Goal: Check status: Check status

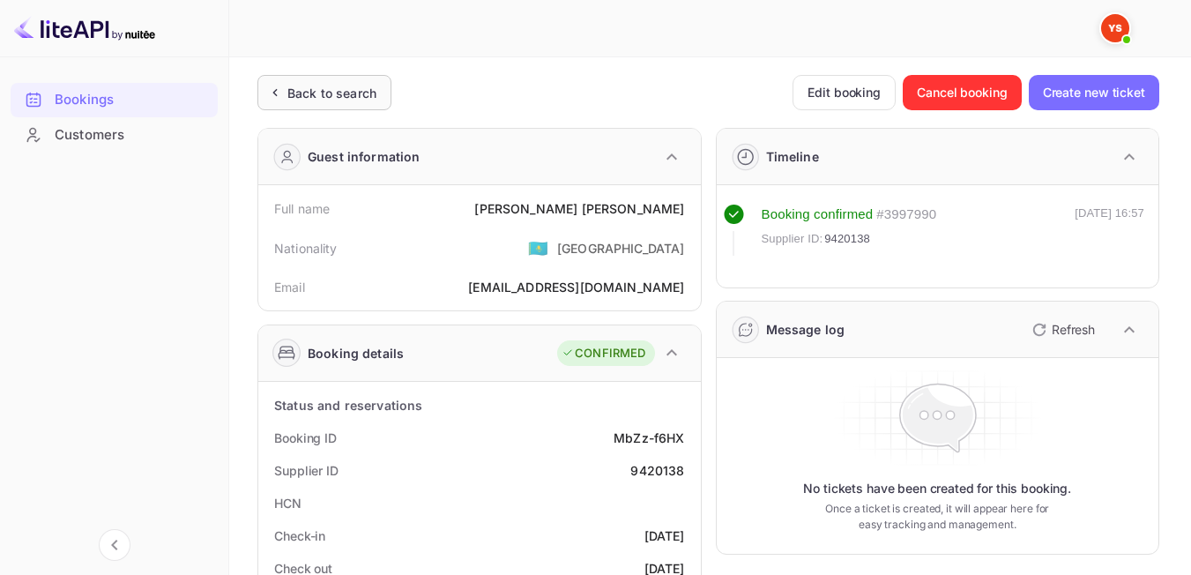
click at [343, 88] on div "Back to search" at bounding box center [331, 93] width 89 height 19
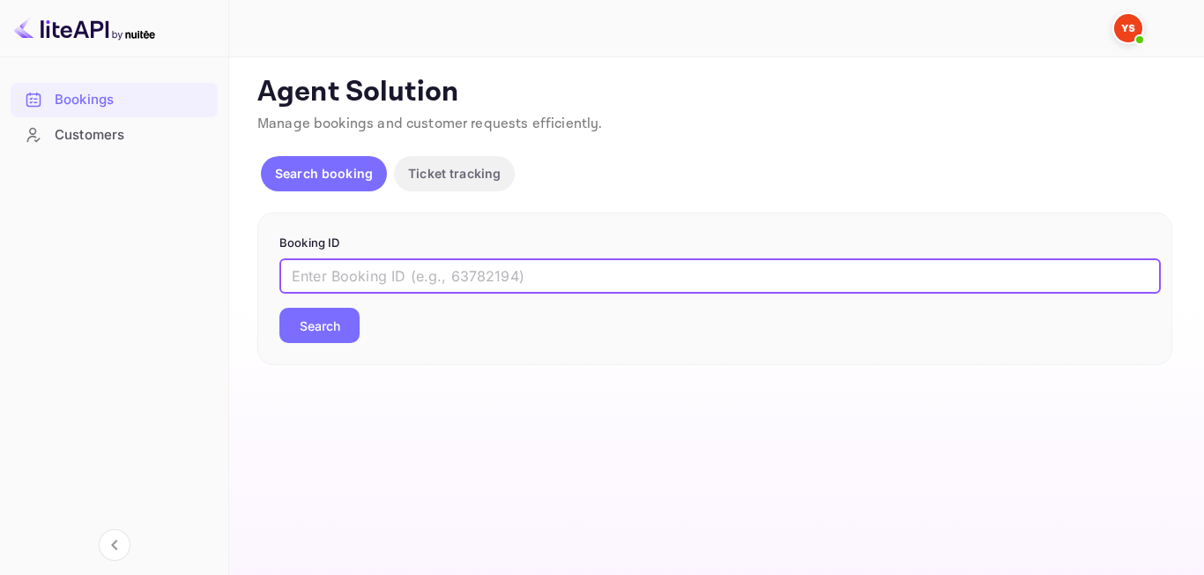
paste input "8589630"
type input "8589630"
click at [330, 301] on div "8589630 ​ Search" at bounding box center [714, 300] width 871 height 85
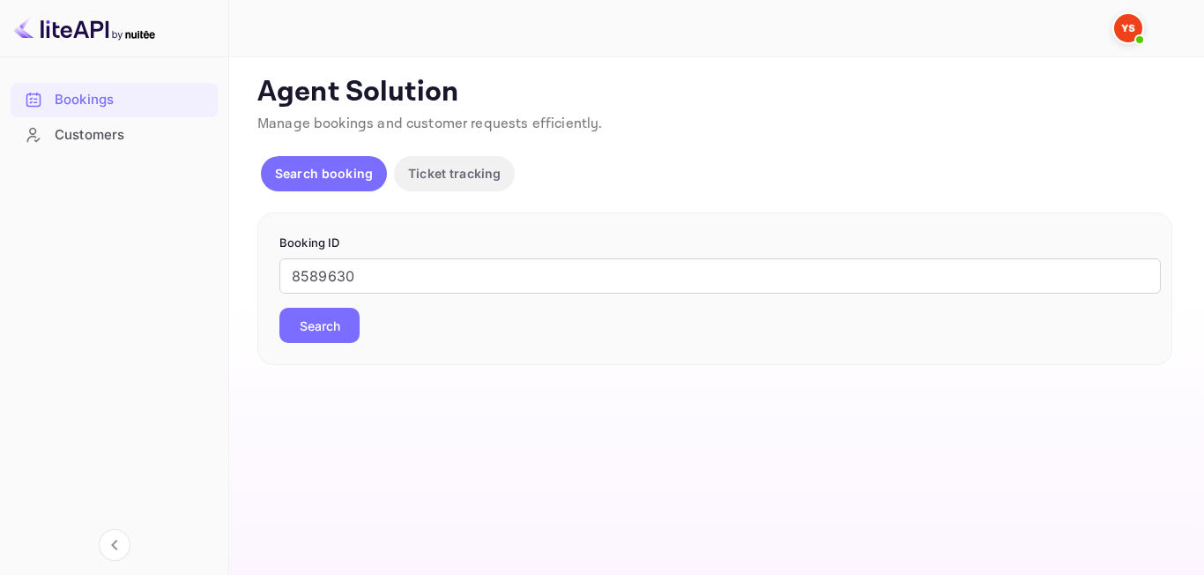
click at [328, 321] on button "Search" at bounding box center [319, 325] width 80 height 35
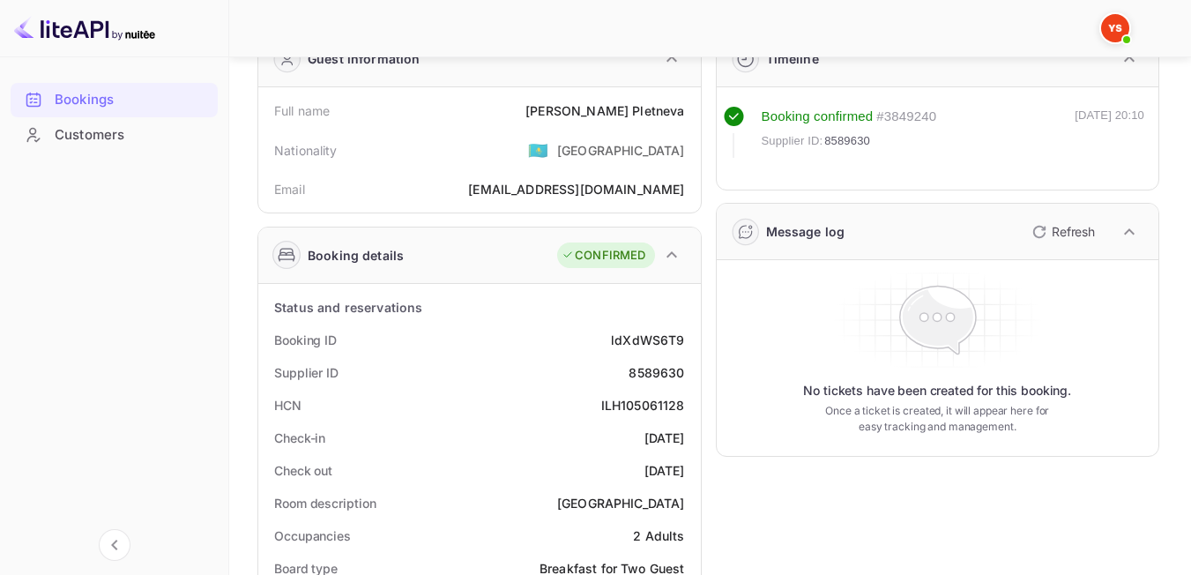
scroll to position [167, 0]
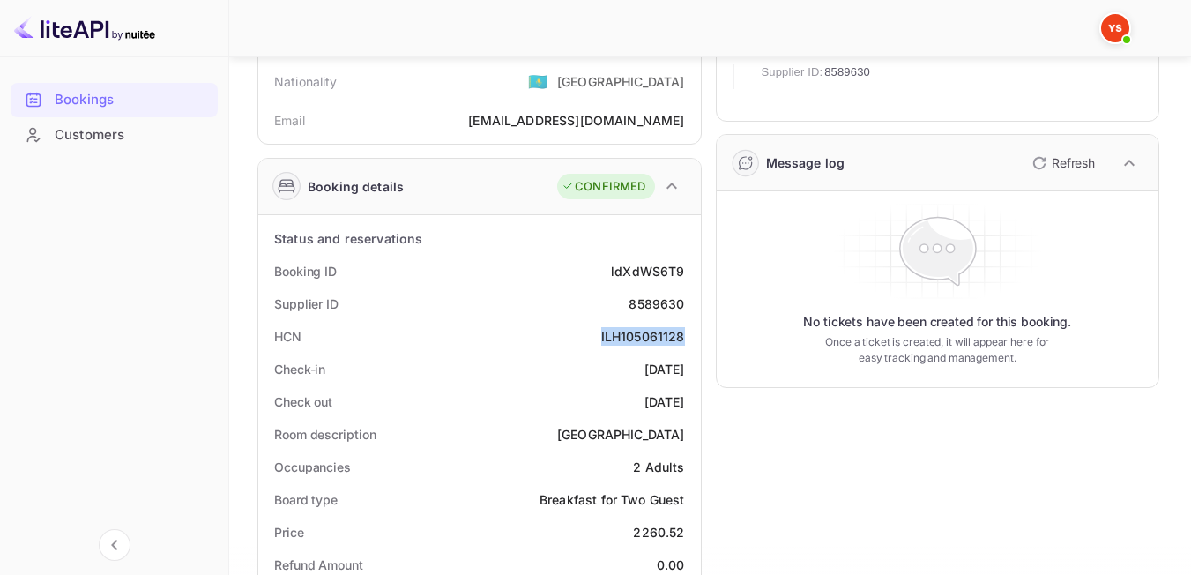
drag, startPoint x: 601, startPoint y: 338, endPoint x: 683, endPoint y: 345, distance: 82.2
click at [683, 345] on div "HCN ILH105061128" at bounding box center [479, 336] width 428 height 33
click at [592, 397] on div "Check out [DATE]" at bounding box center [479, 401] width 428 height 33
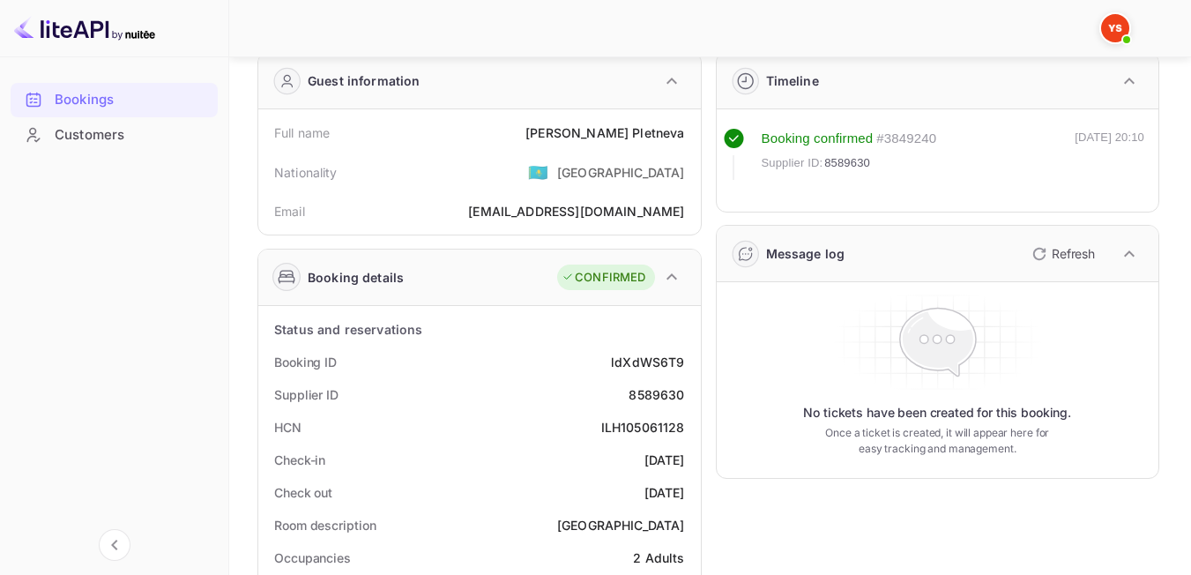
scroll to position [83, 0]
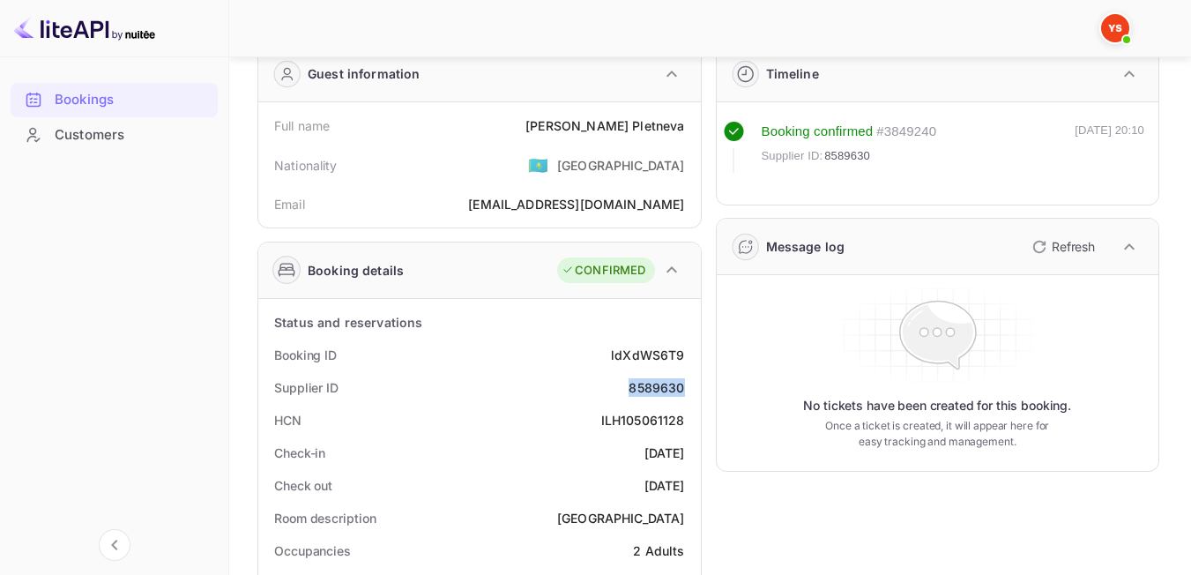
drag, startPoint x: 647, startPoint y: 389, endPoint x: 686, endPoint y: 387, distance: 38.8
click at [686, 387] on div "Supplier ID 8589630" at bounding box center [479, 387] width 428 height 33
copy div "8589630"
drag, startPoint x: 599, startPoint y: 129, endPoint x: 689, endPoint y: 133, distance: 90.0
click at [689, 133] on div "Full name [PERSON_NAME]" at bounding box center [479, 125] width 428 height 33
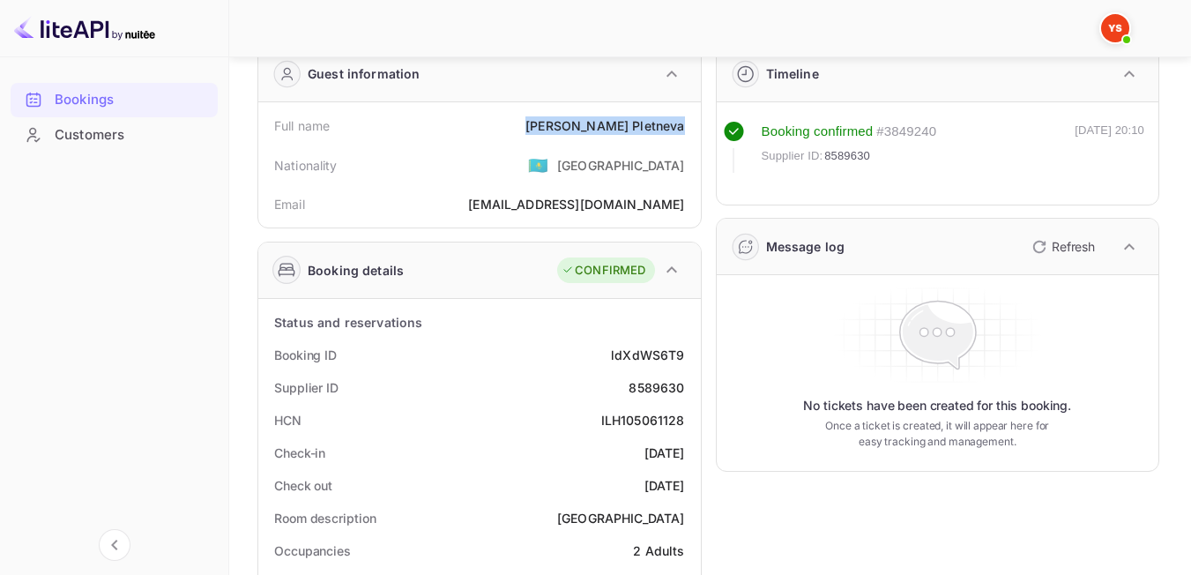
copy div "[PERSON_NAME]"
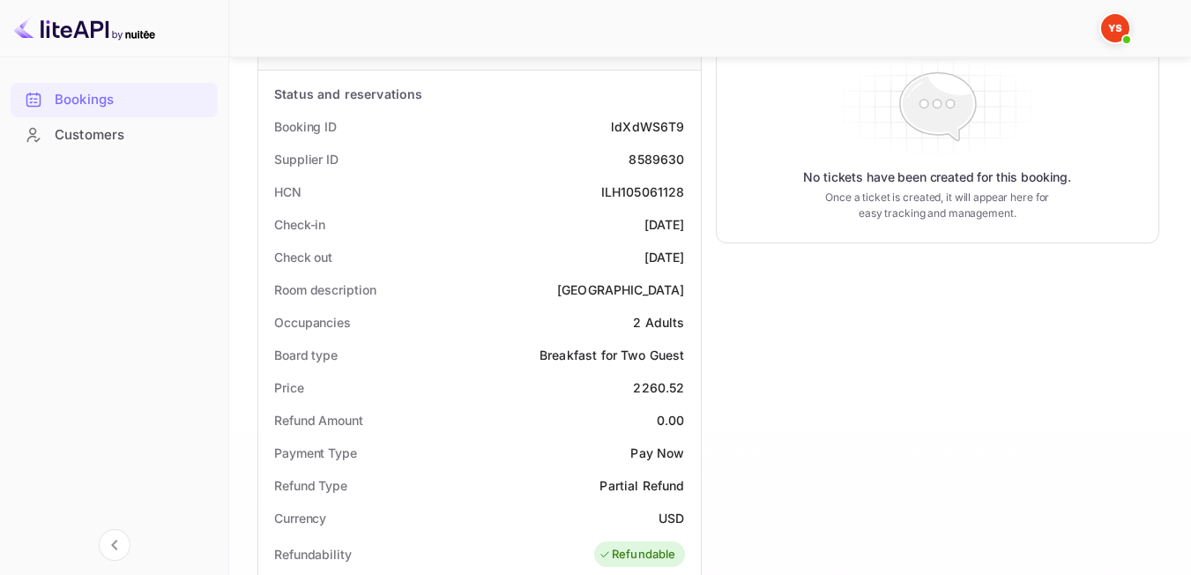
scroll to position [338, 0]
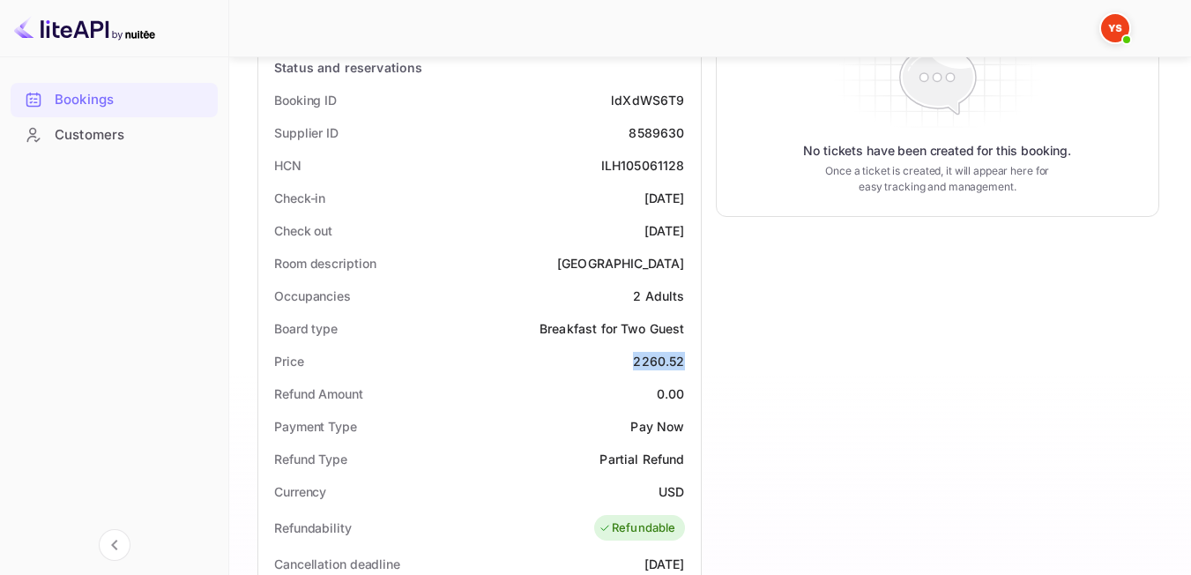
drag, startPoint x: 664, startPoint y: 367, endPoint x: 685, endPoint y: 367, distance: 21.1
click at [685, 367] on div "Price 2260.52" at bounding box center [479, 361] width 428 height 33
copy div "2260.52"
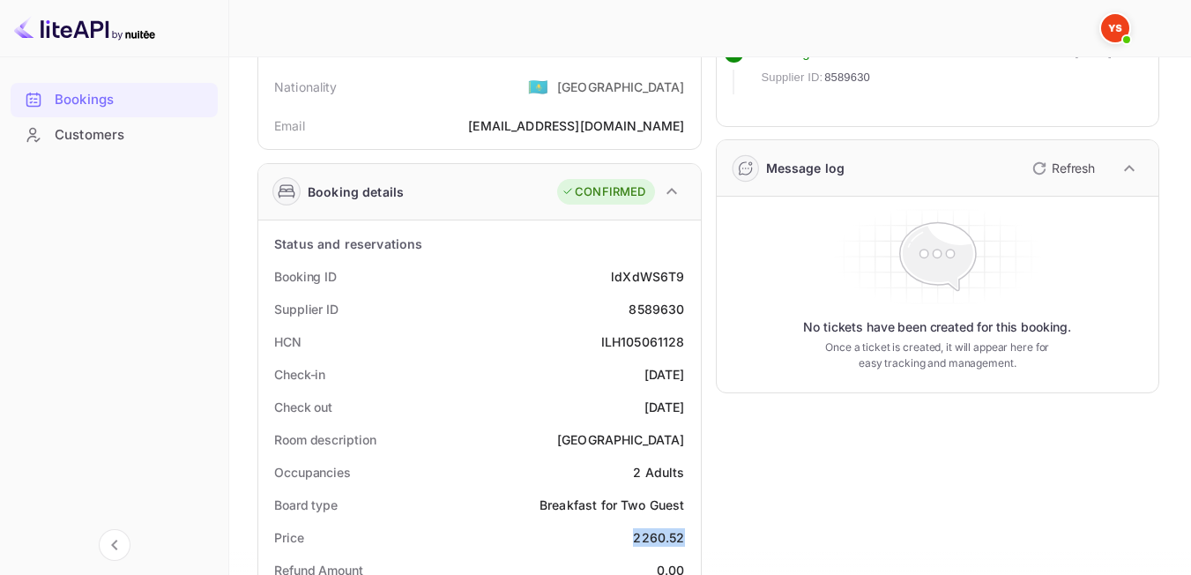
scroll to position [0, 0]
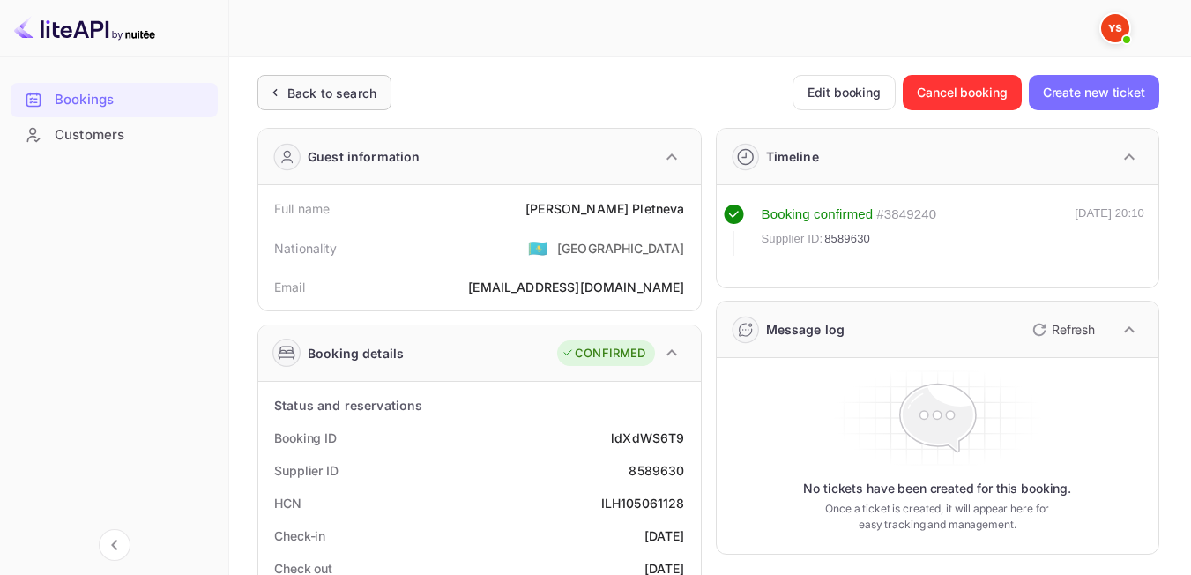
click at [360, 91] on div "Back to search" at bounding box center [331, 93] width 89 height 19
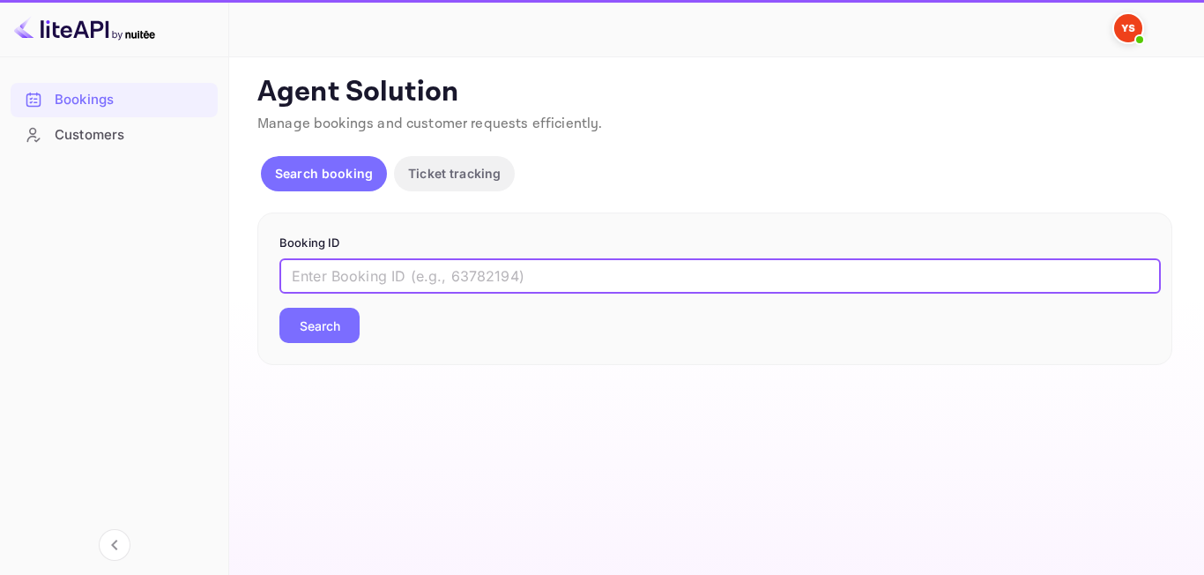
paste input "9006315"
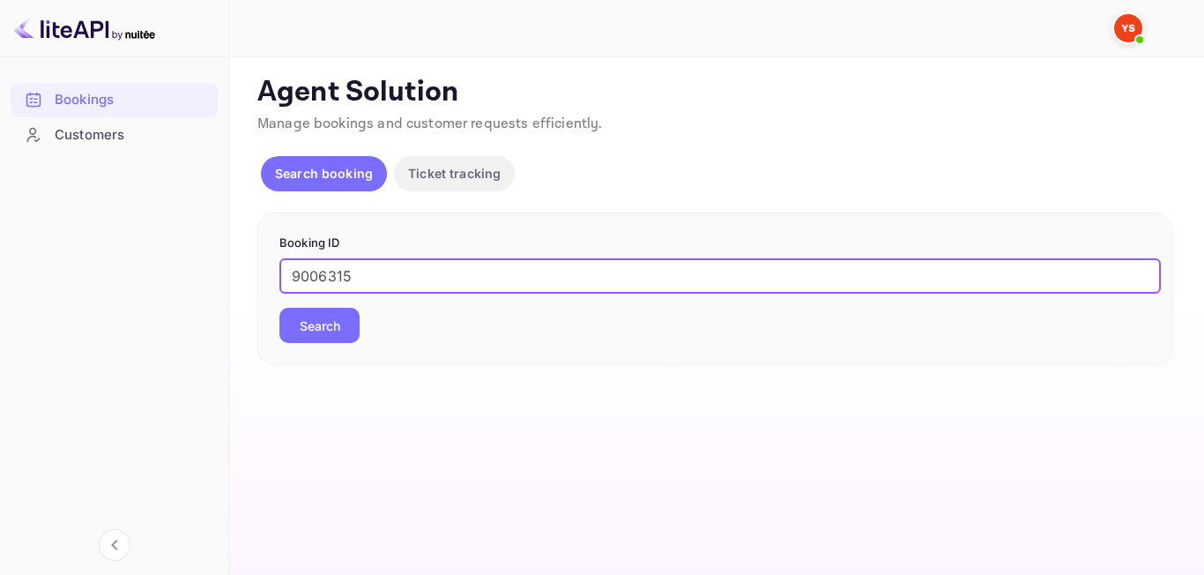
type input "9006315"
click at [323, 322] on button "Search" at bounding box center [319, 325] width 80 height 35
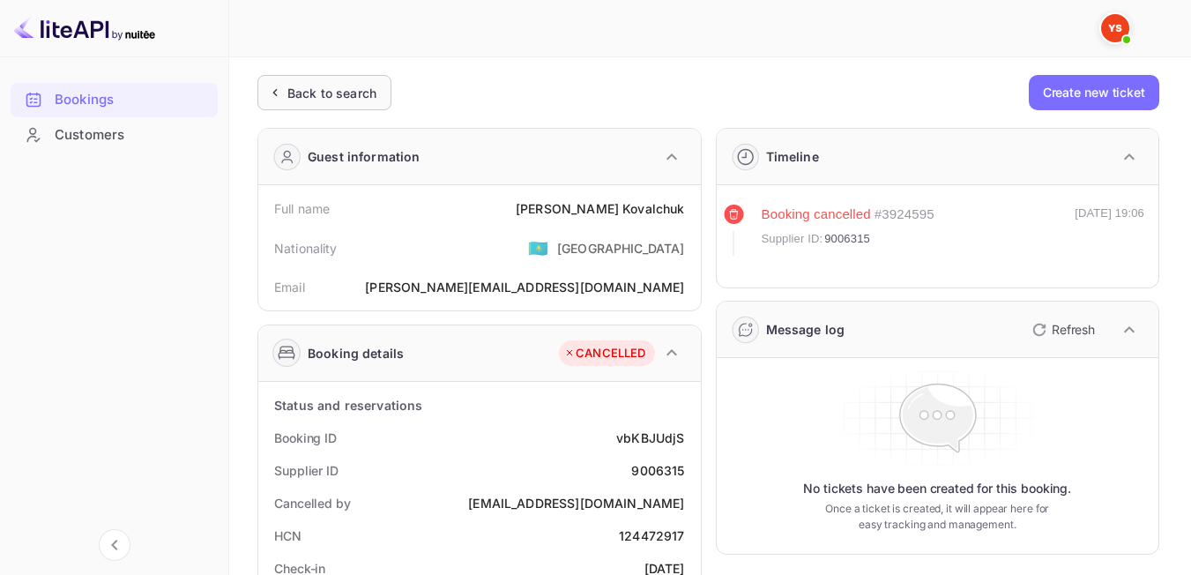
click at [300, 94] on div "Back to search" at bounding box center [331, 93] width 89 height 19
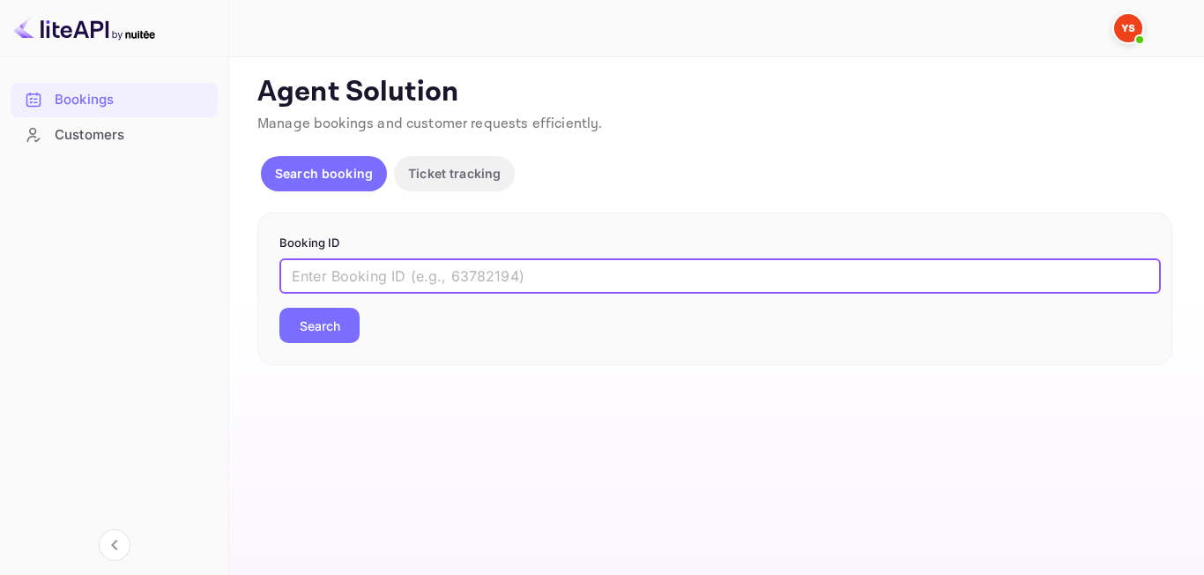
paste input "8896257"
type input "8896257"
click at [349, 343] on button "Search" at bounding box center [319, 325] width 80 height 35
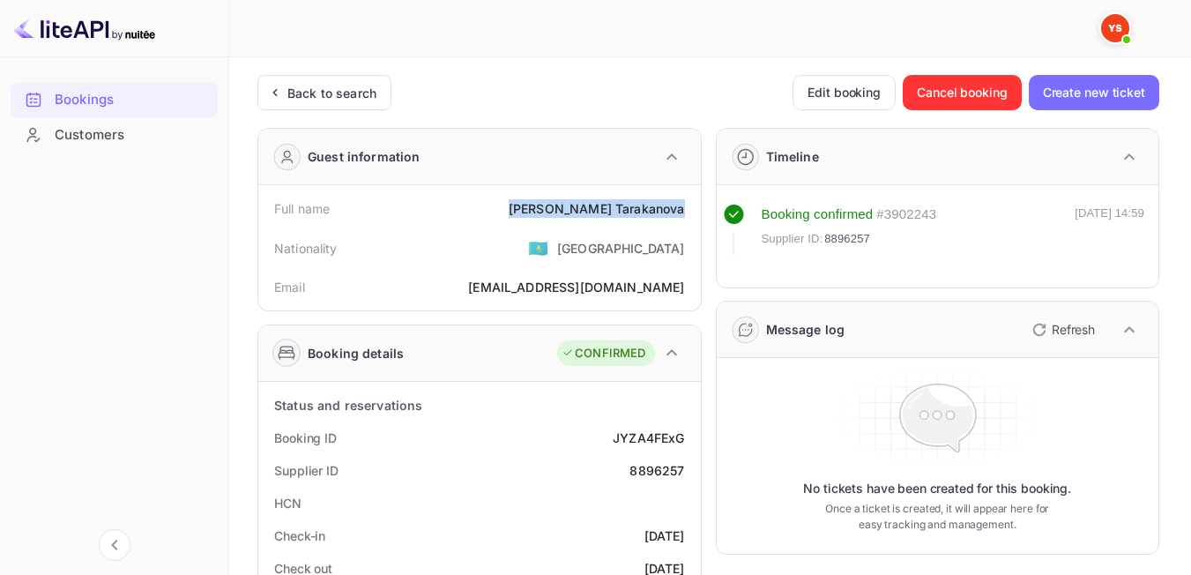
drag, startPoint x: 575, startPoint y: 198, endPoint x: 695, endPoint y: 206, distance: 121.0
click at [695, 206] on div "Full name [PERSON_NAME] Nationality 🇰🇿 [DEMOGRAPHIC_DATA] Email [EMAIL_ADDRESS]…" at bounding box center [479, 247] width 442 height 125
click at [524, 241] on div "Nationality 🇰🇿 [DEMOGRAPHIC_DATA]" at bounding box center [479, 248] width 428 height 46
click at [311, 85] on div "Back to search" at bounding box center [331, 93] width 89 height 19
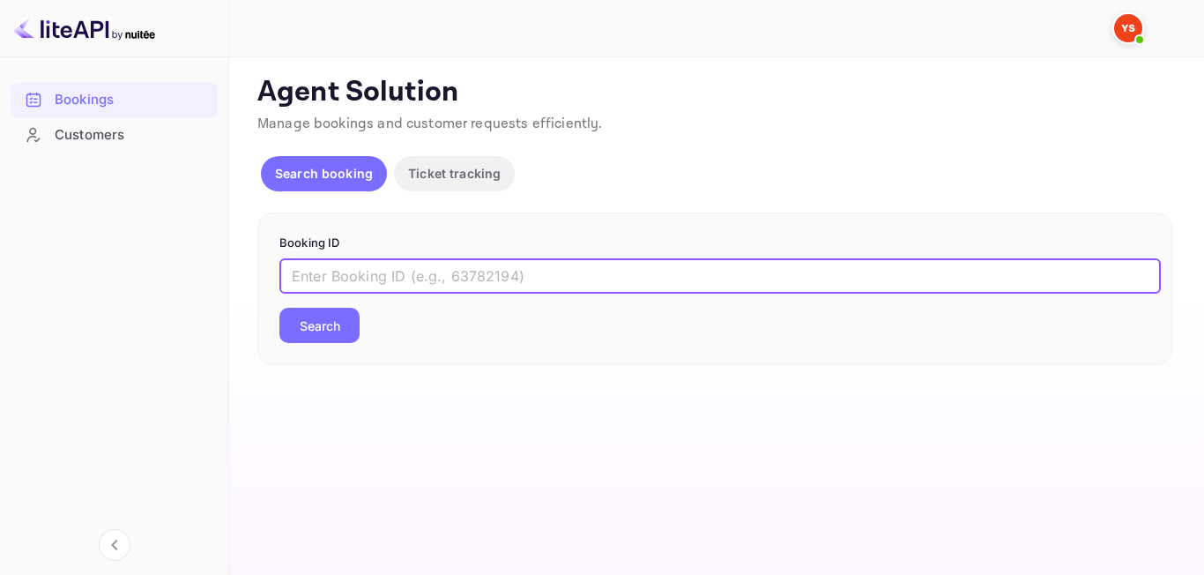
paste input "8986913"
click at [299, 280] on input "8986913" at bounding box center [719, 275] width 881 height 35
type input "8986913"
click at [315, 324] on button "Search" at bounding box center [319, 325] width 80 height 35
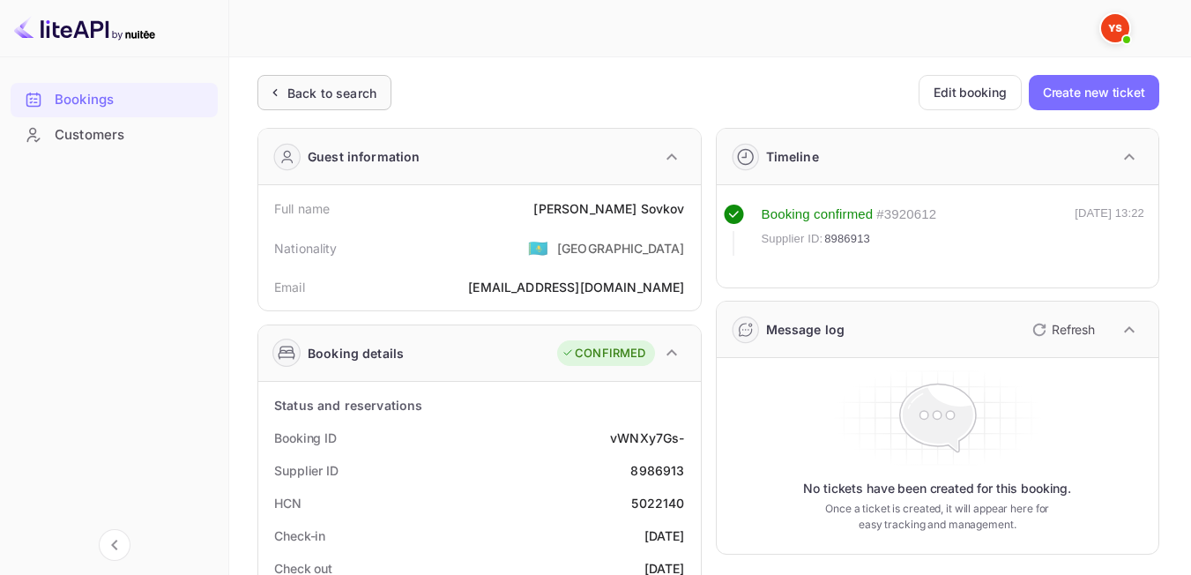
click at [345, 97] on div "Back to search" at bounding box center [331, 93] width 89 height 19
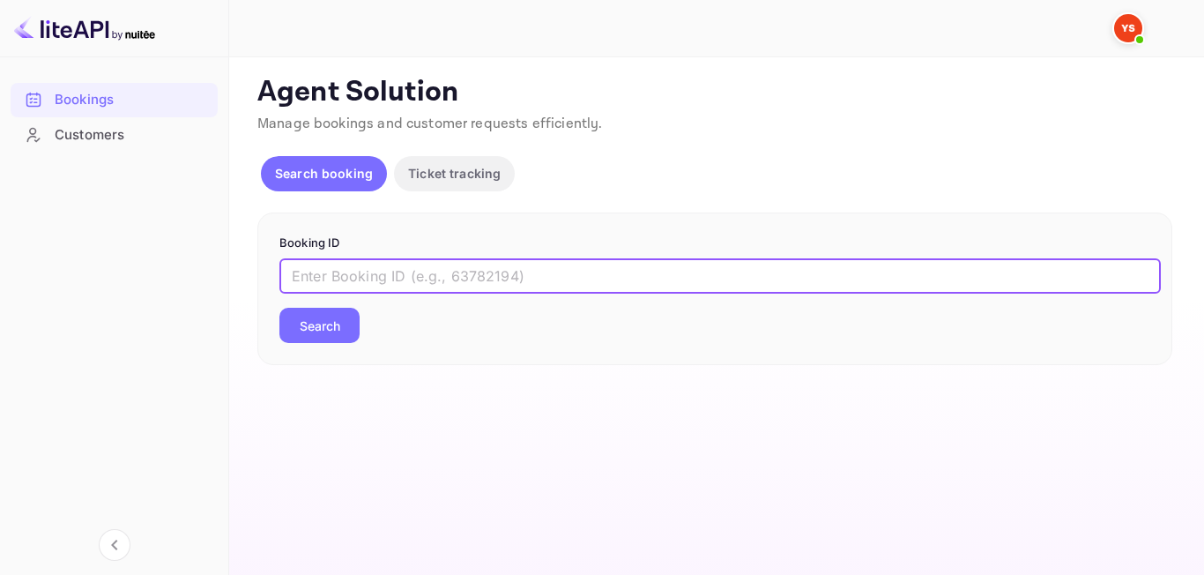
paste input "9485396"
type input "9485396"
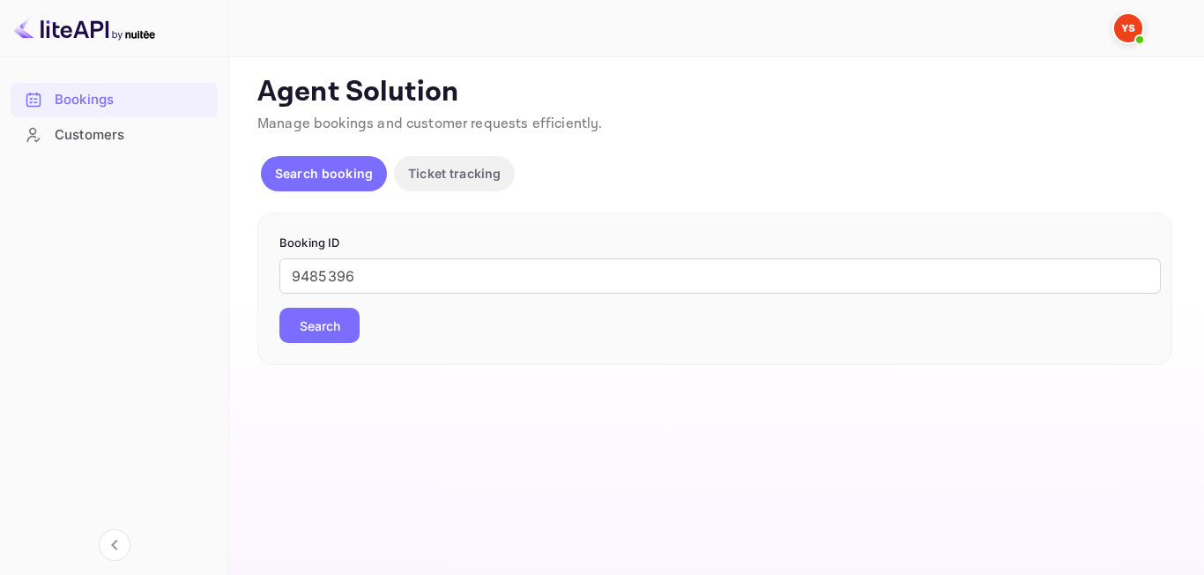
click at [343, 326] on button "Search" at bounding box center [319, 325] width 80 height 35
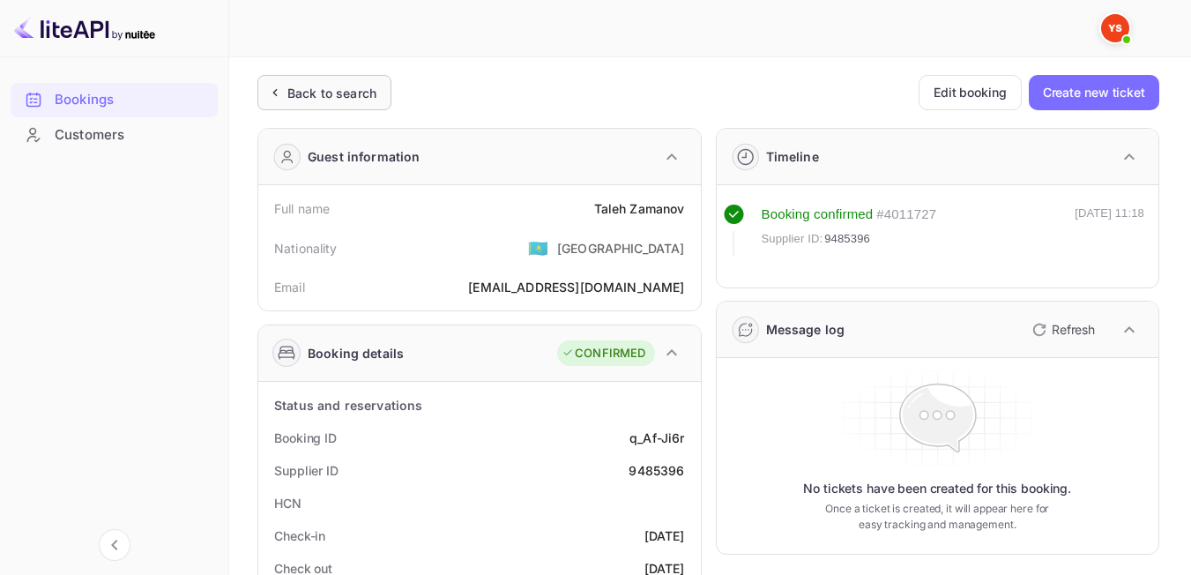
click at [344, 89] on div "Back to search" at bounding box center [331, 93] width 89 height 19
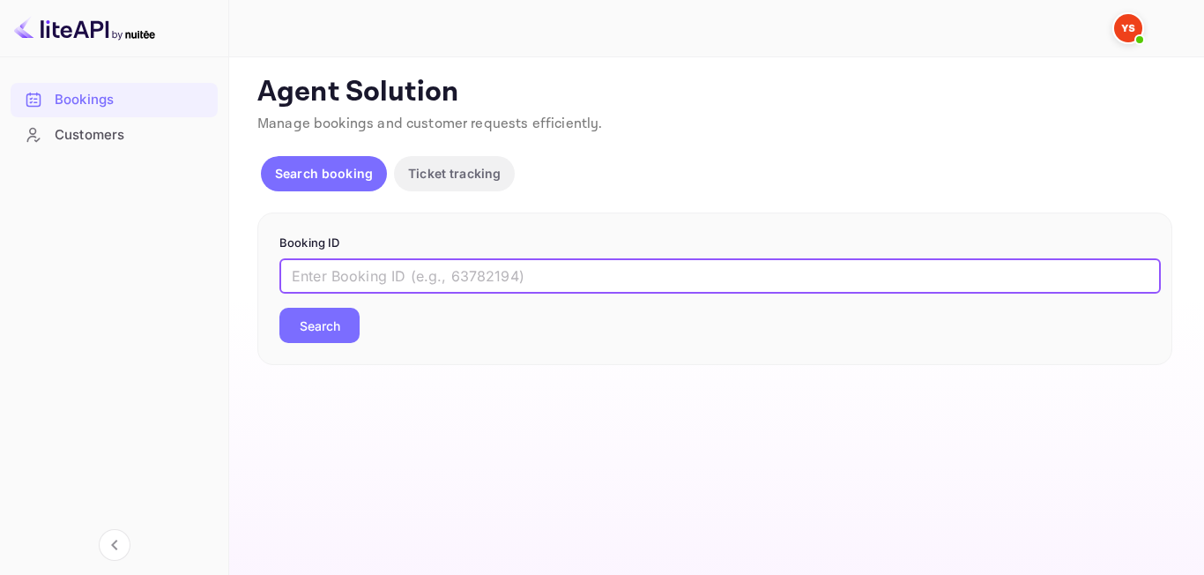
paste input "8865483"
type input "8865483"
click at [326, 316] on button "Search" at bounding box center [319, 325] width 80 height 35
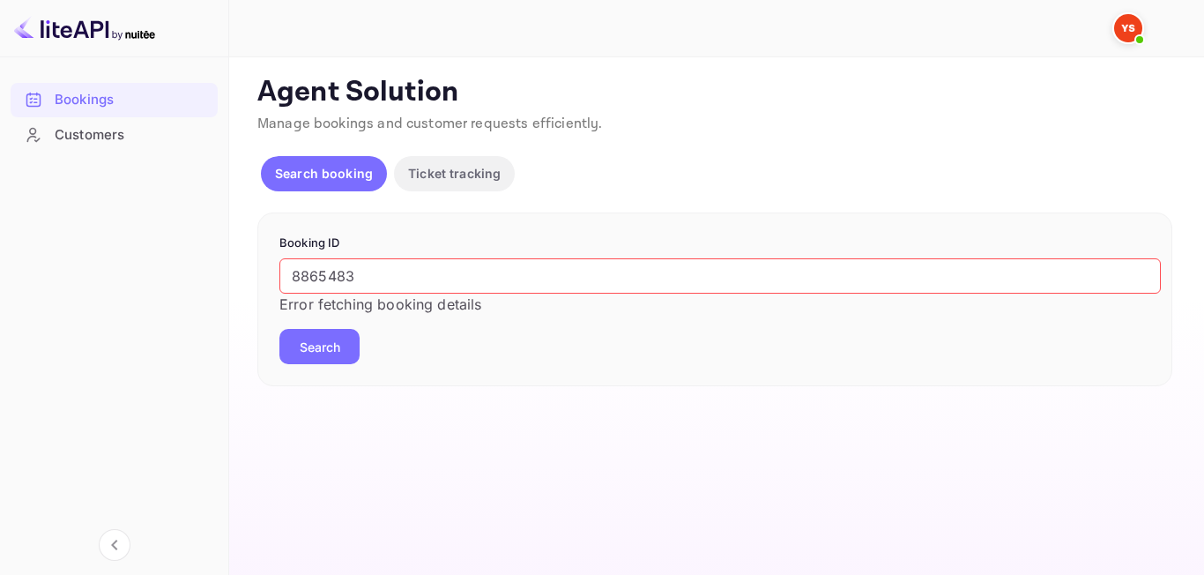
click at [317, 335] on button "Search" at bounding box center [319, 346] width 80 height 35
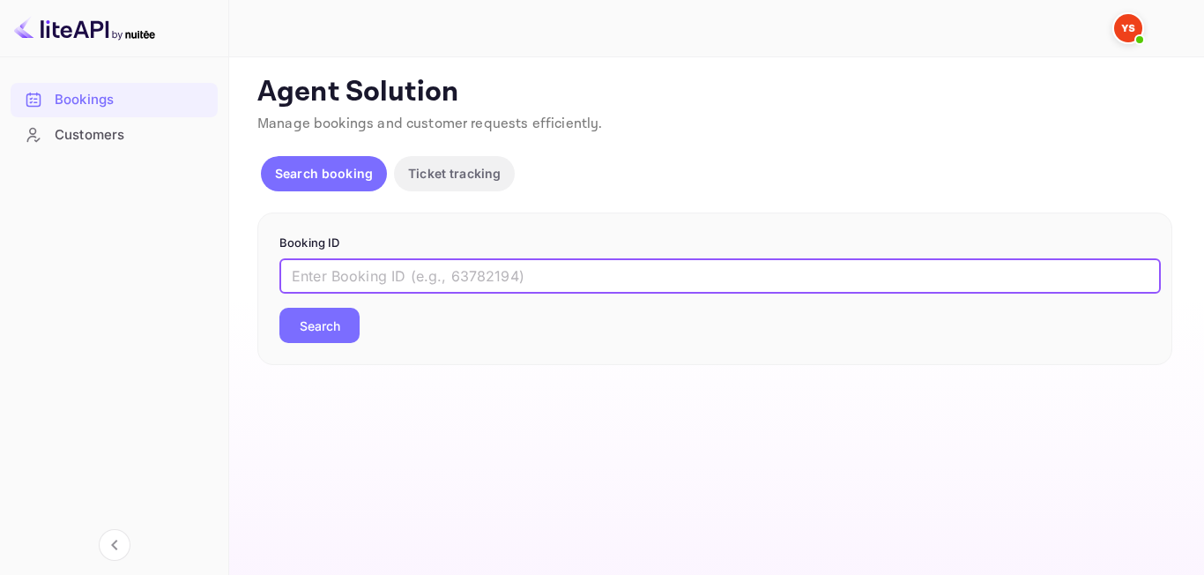
type input "[PHONE_NUMBER]"
drag, startPoint x: 489, startPoint y: 280, endPoint x: 180, endPoint y: 320, distance: 311.8
click at [180, 320] on div "Bookings Customers Now you can check your travel website directly from the link…" at bounding box center [602, 287] width 1204 height 575
paste input "8865483"
type input "8865483"
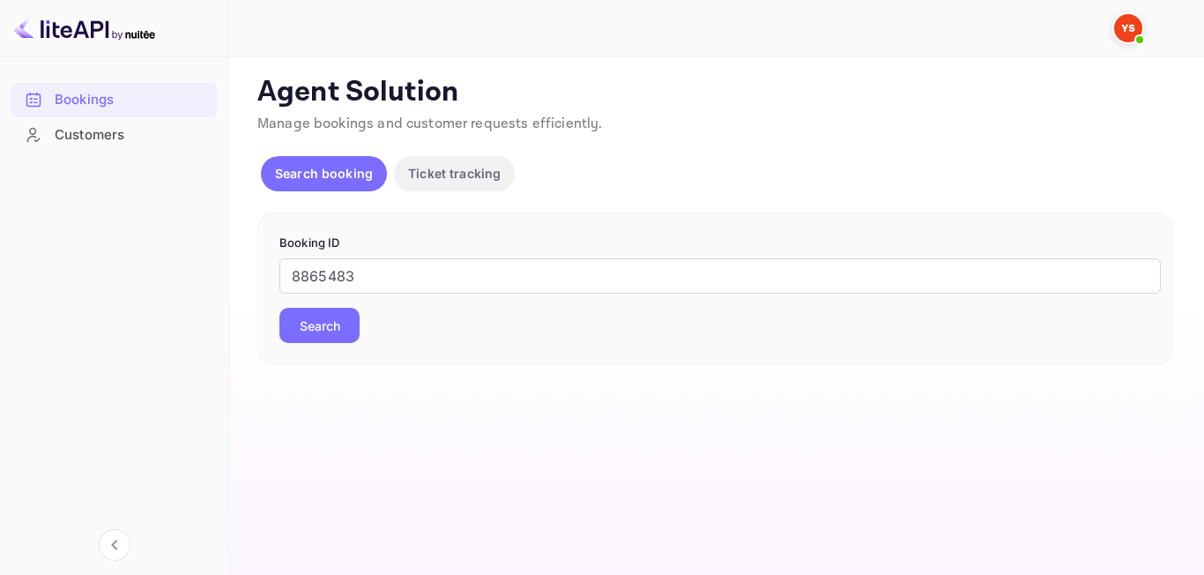
click at [302, 341] on button "Search" at bounding box center [319, 325] width 80 height 35
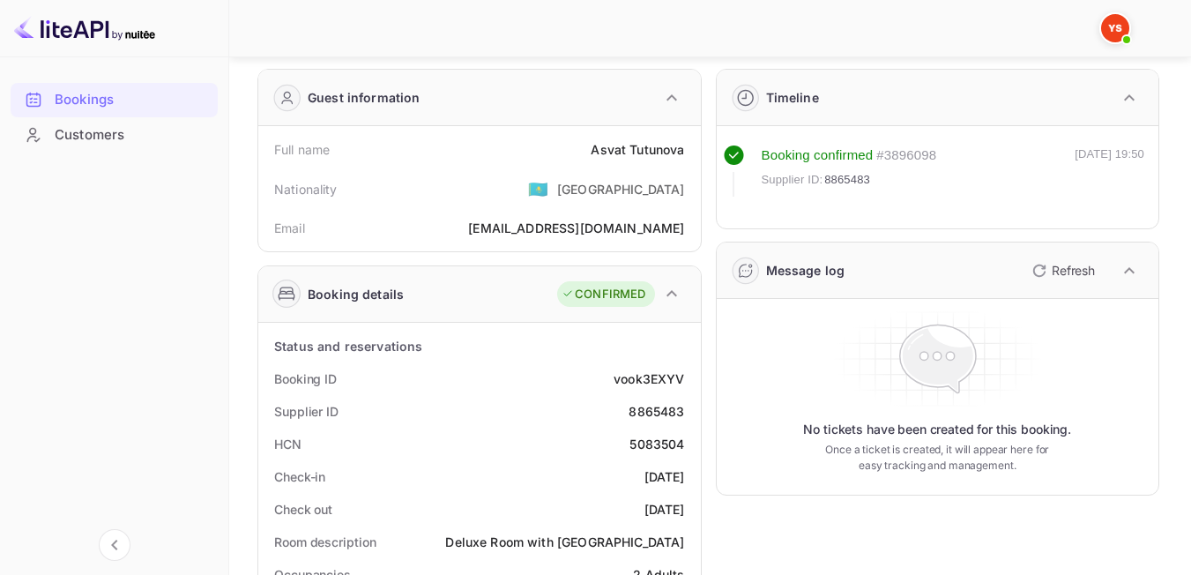
scroll to position [62, 0]
